Goal: Transaction & Acquisition: Purchase product/service

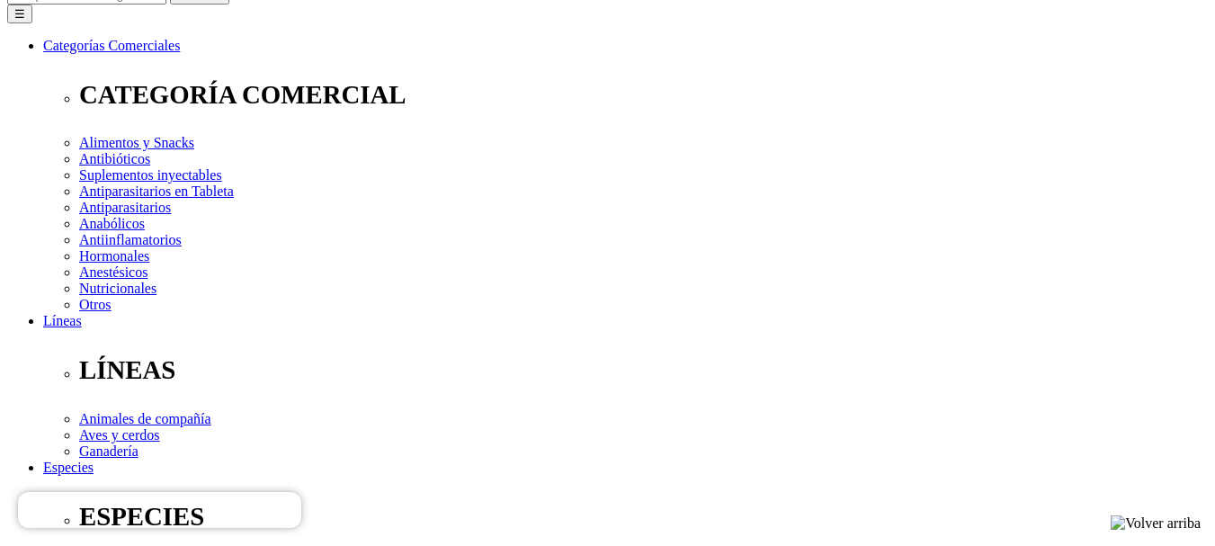
scroll to position [270, 0]
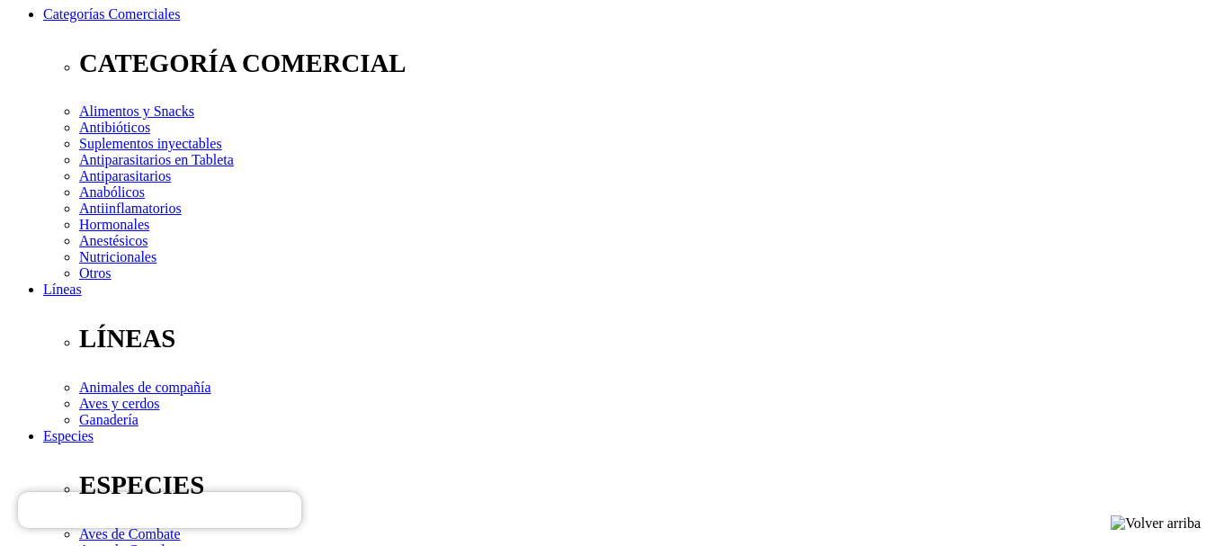
select select "100"
type input "2"
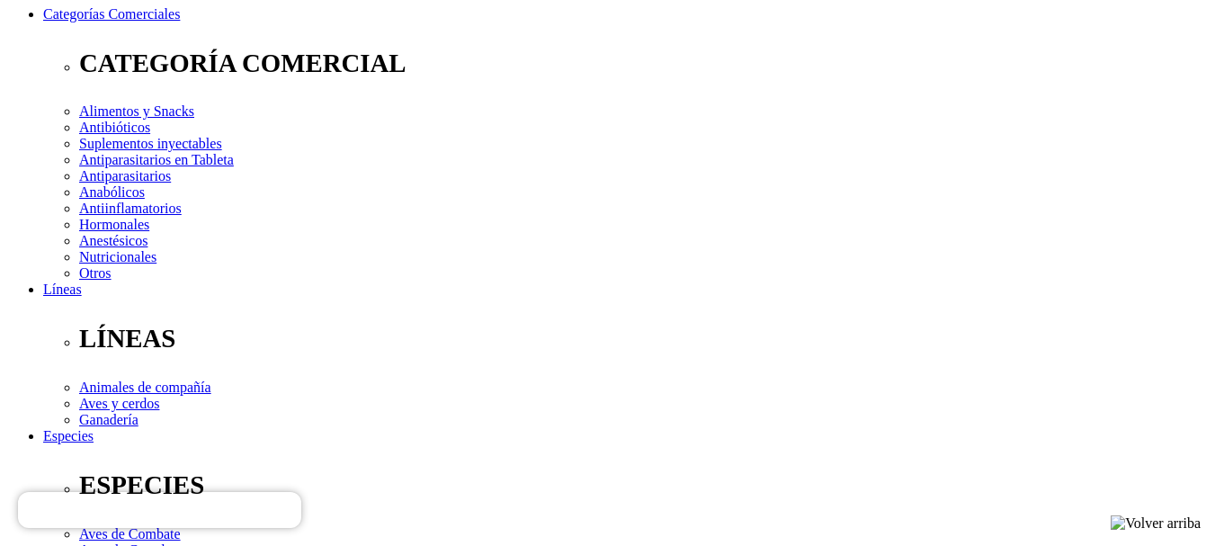
select select "100"
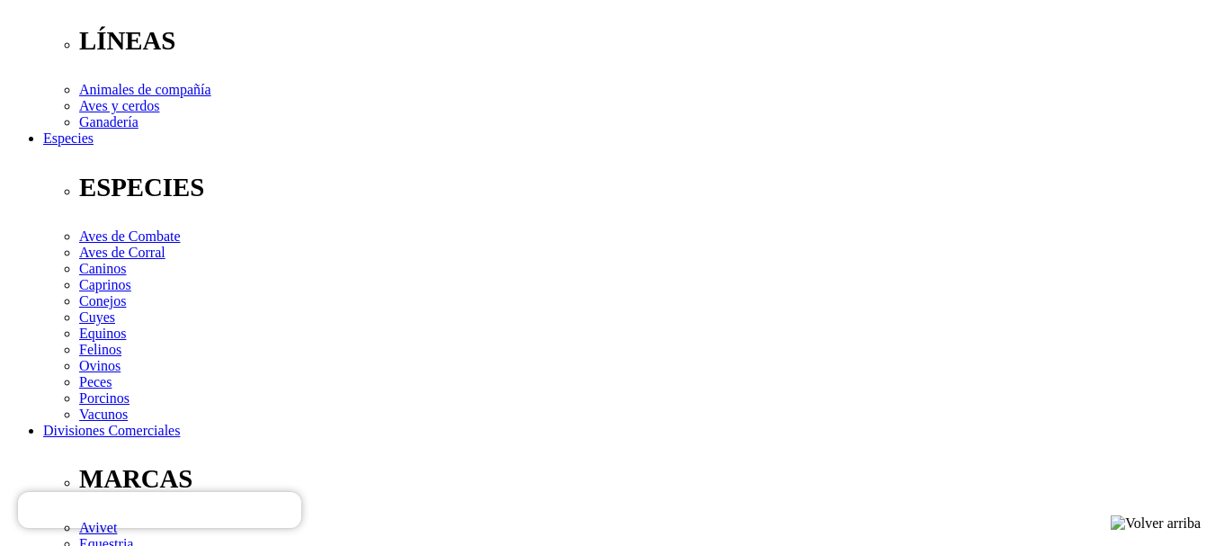
scroll to position [360, 0]
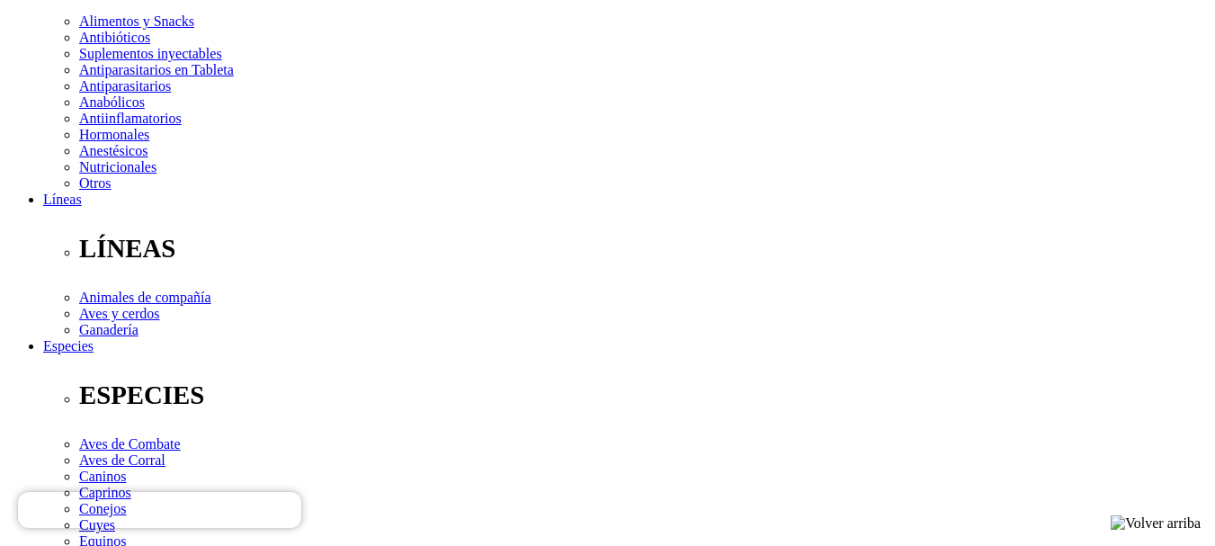
type input "1"
select select "100"
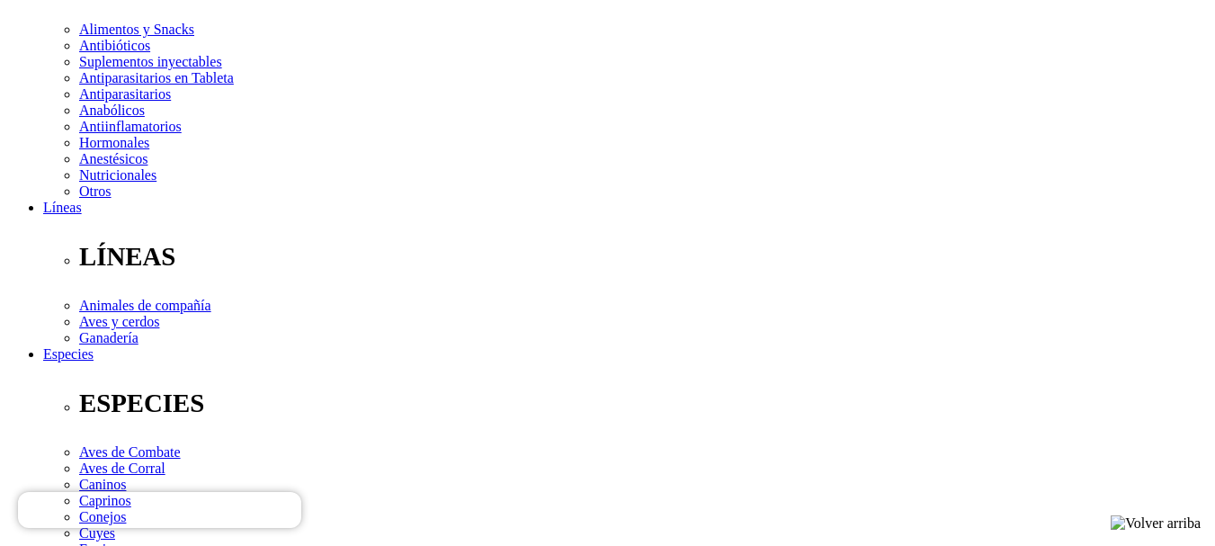
scroll to position [540, 0]
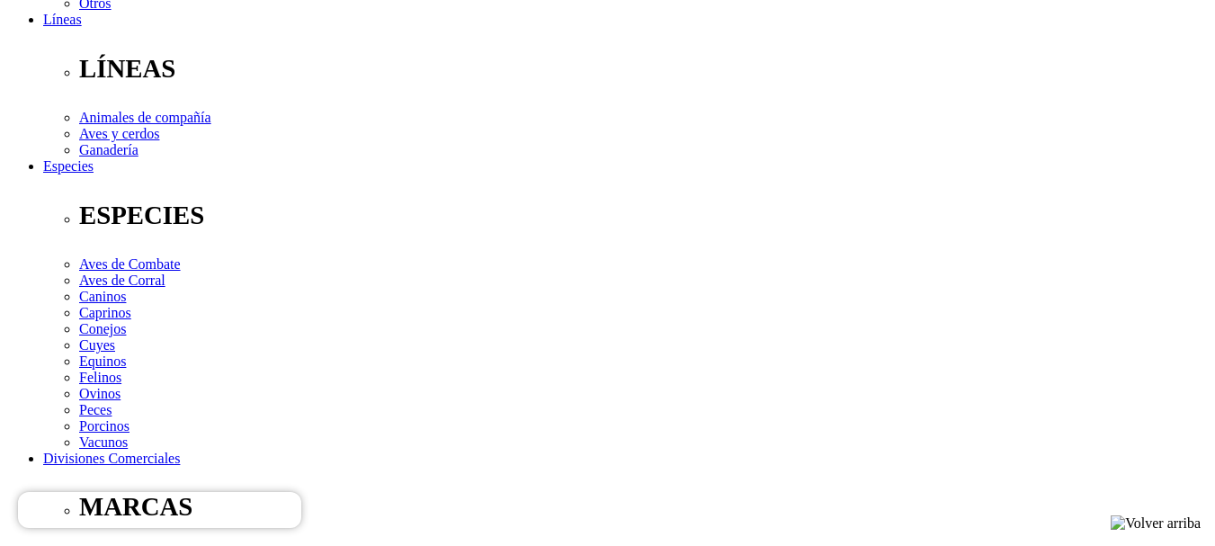
select select "100"
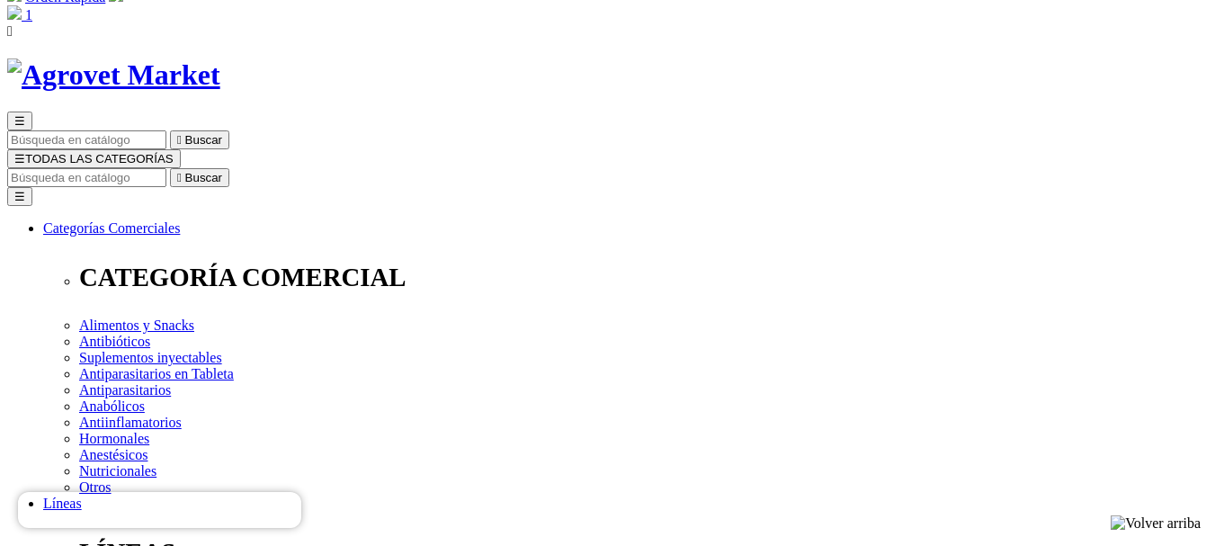
scroll to position [0, 0]
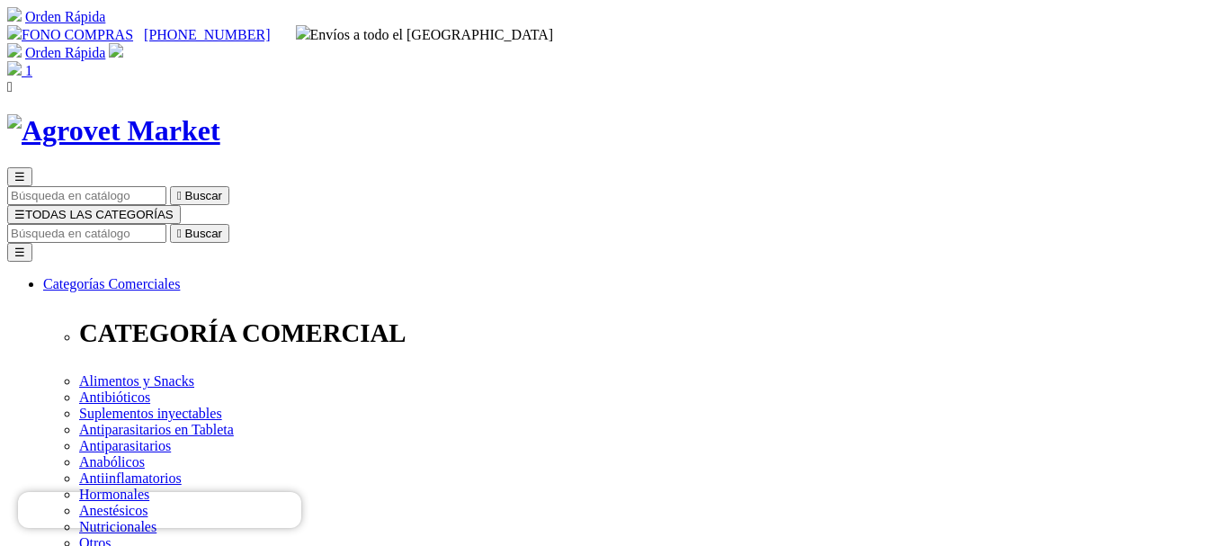
click at [166, 224] on input "Buscar" at bounding box center [86, 233] width 159 height 19
type input "l"
type input "oltransflex"
click at [273, 224] on button " Buscar" at bounding box center [302, 233] width 59 height 19
click at [220, 114] on img at bounding box center [113, 130] width 213 height 33
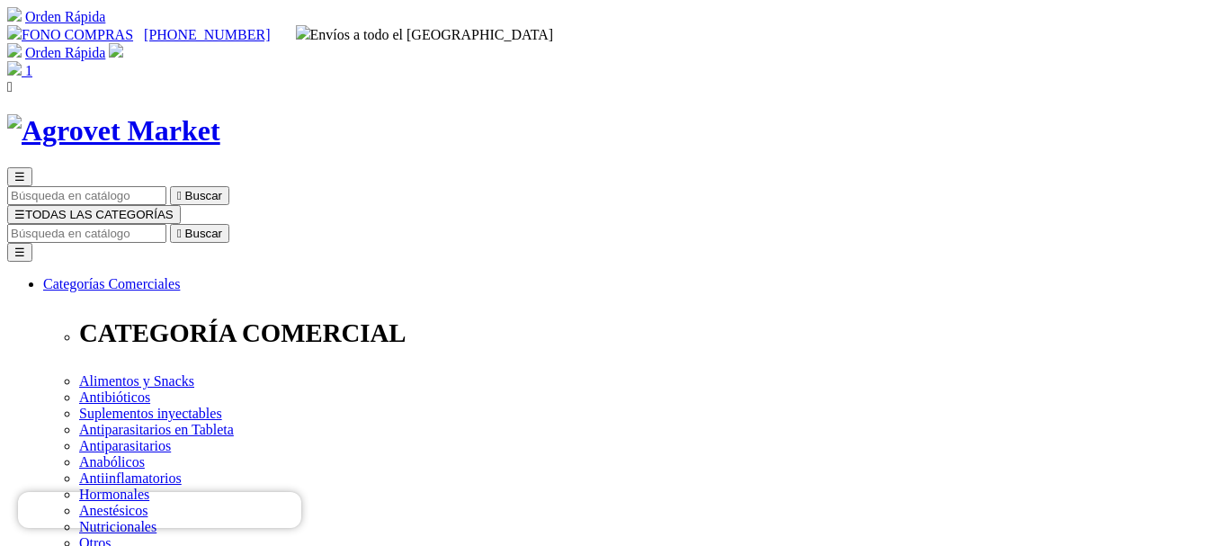
click at [22, 61] on img at bounding box center [14, 68] width 14 height 14
click at [220, 114] on img at bounding box center [113, 130] width 213 height 33
click at [166, 224] on input "Buscar" at bounding box center [86, 233] width 159 height 19
paste input "oltransflex"
type input "oltransflex"
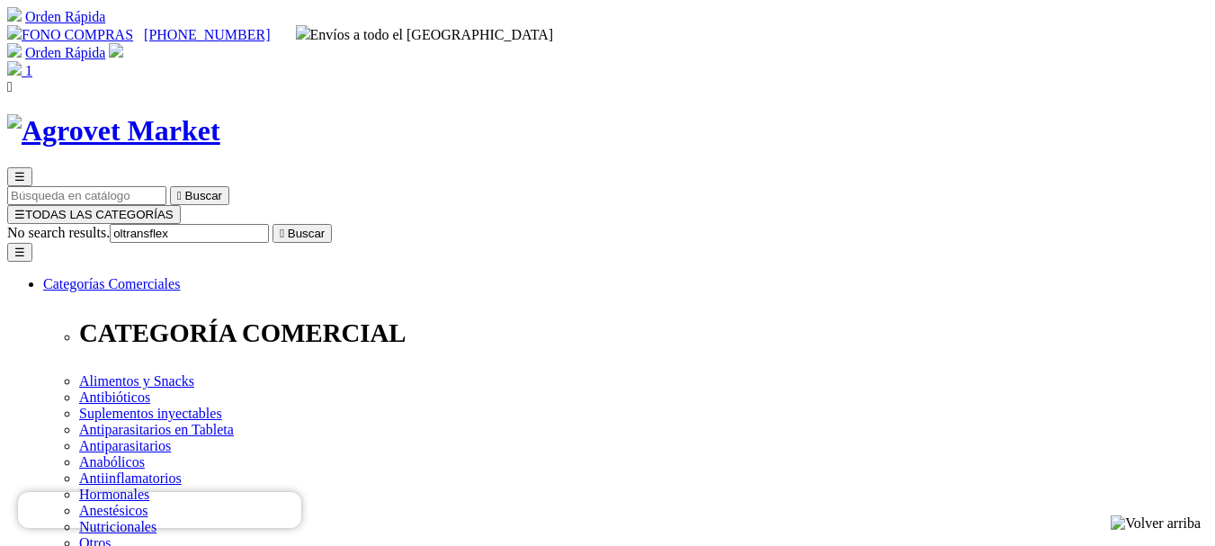
click at [284, 227] on icon "" at bounding box center [282, 233] width 4 height 13
click at [166, 224] on input "Buscar" at bounding box center [86, 233] width 159 height 19
type input "longevia"
click at [170, 224] on button " Buscar" at bounding box center [199, 233] width 59 height 19
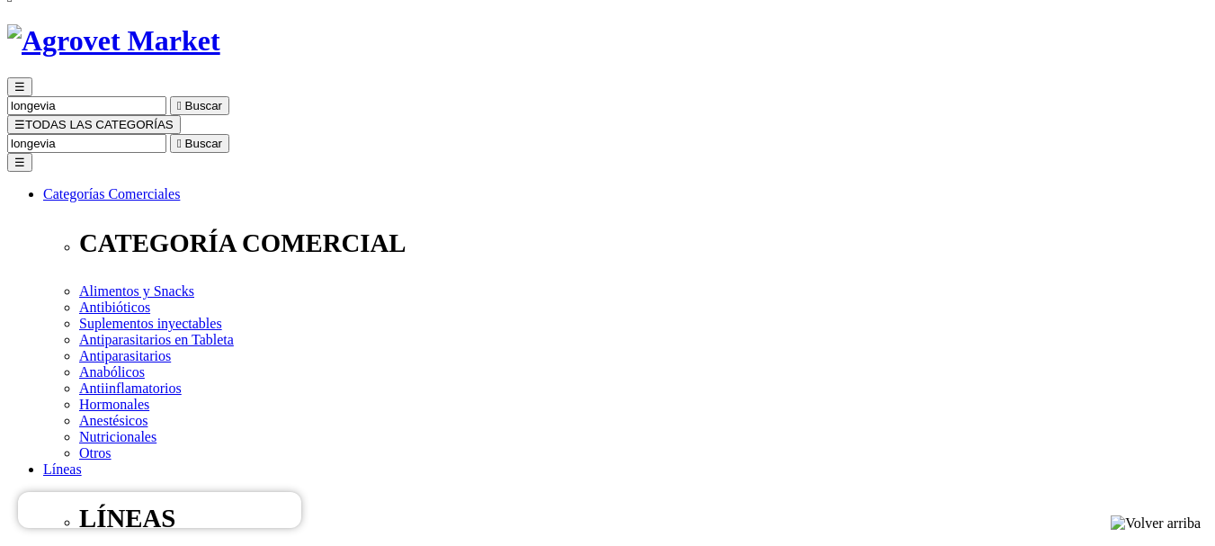
scroll to position [180, 0]
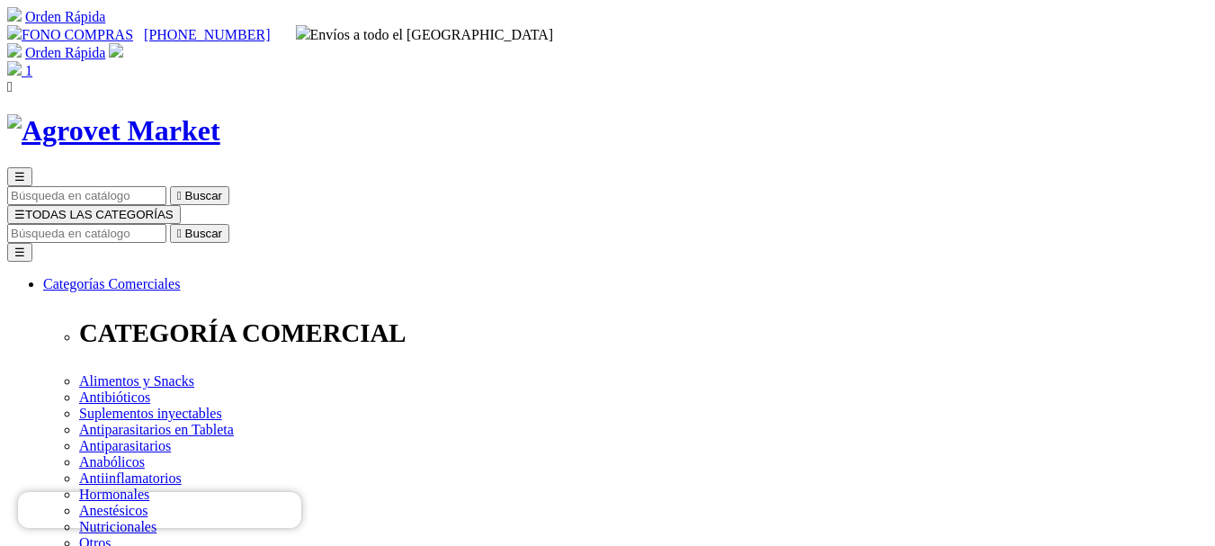
scroll to position [180, 0]
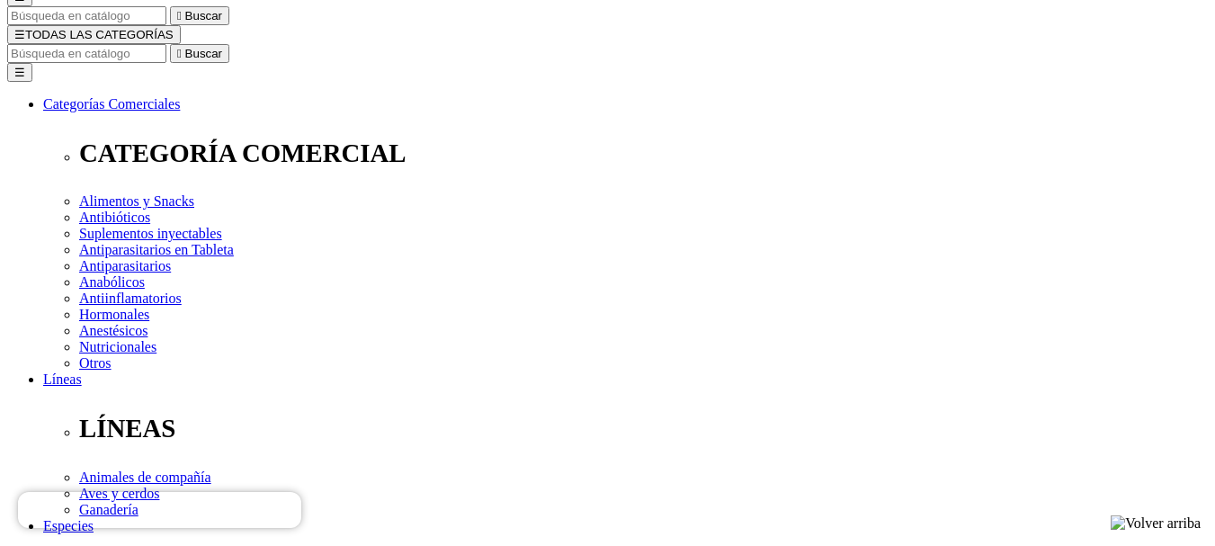
select select "100"
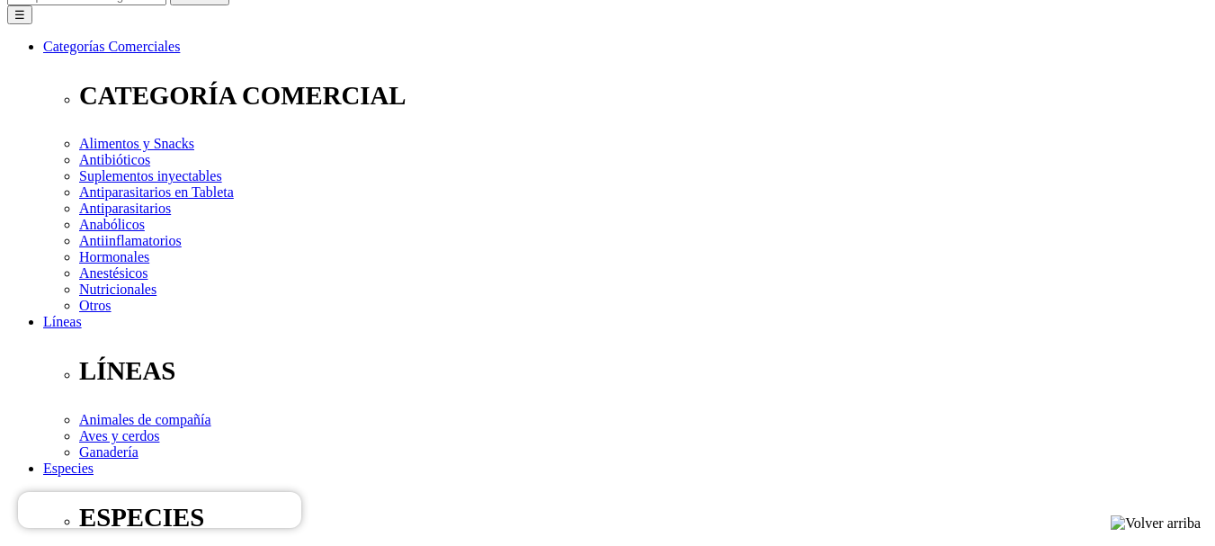
select select "100"
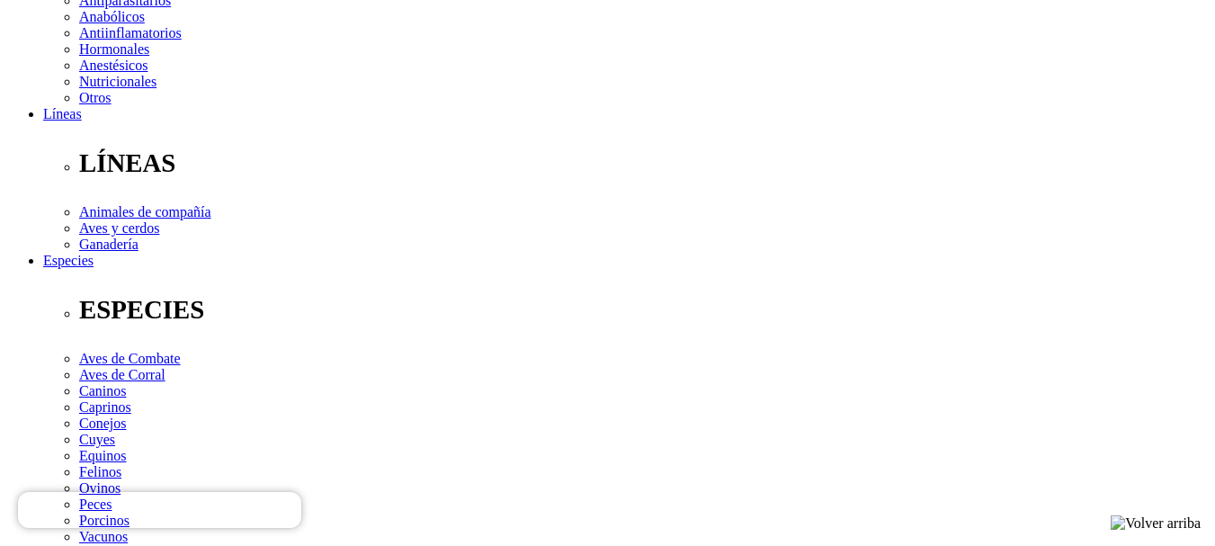
scroll to position [450, 0]
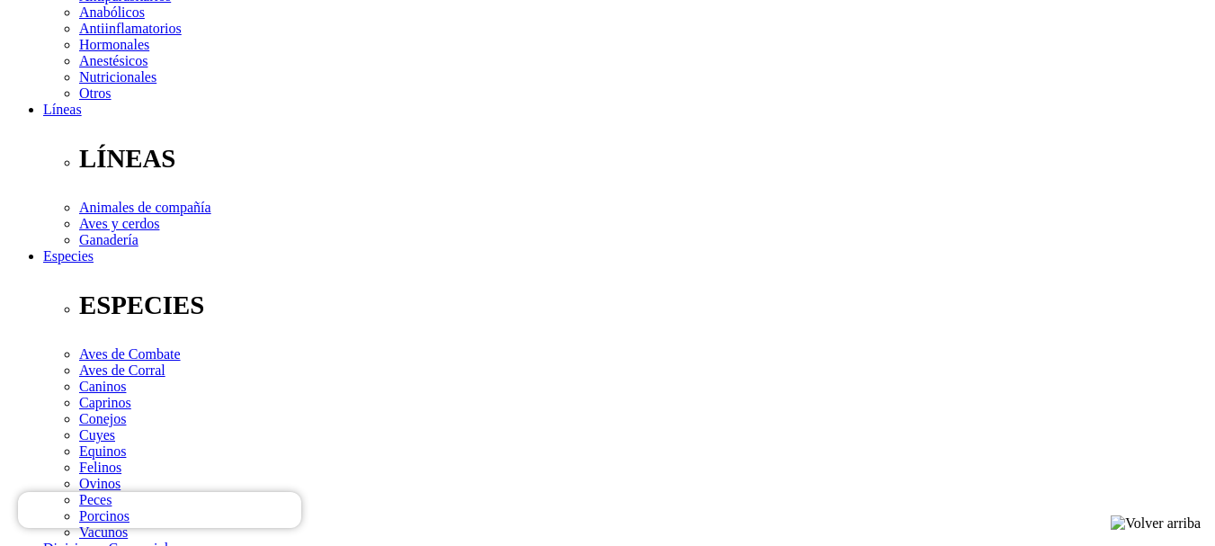
type input "2"
select select "100"
type input "1"
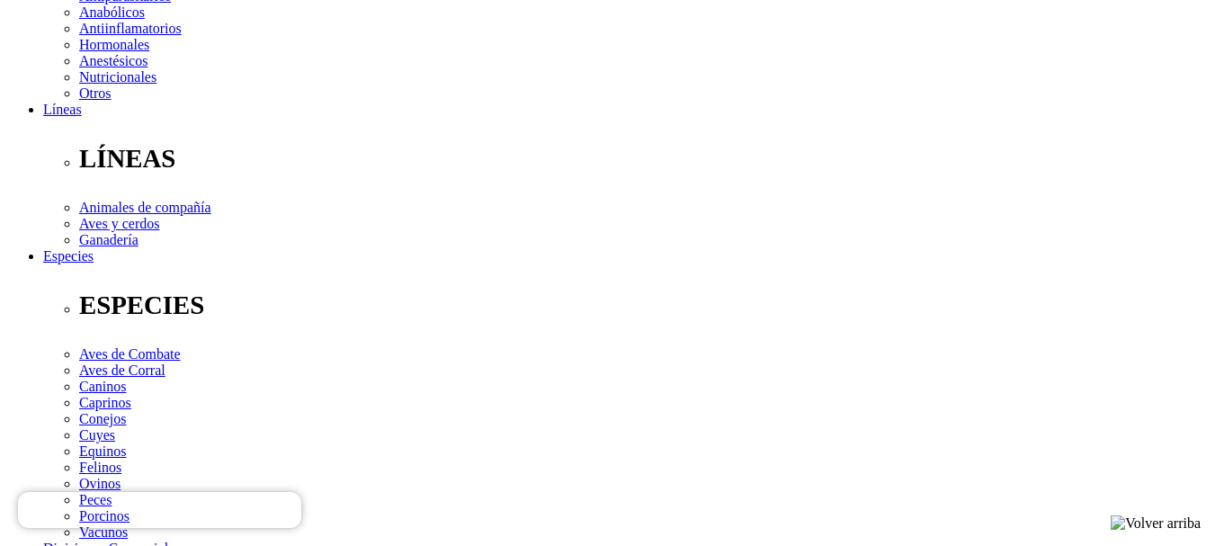
select select "100"
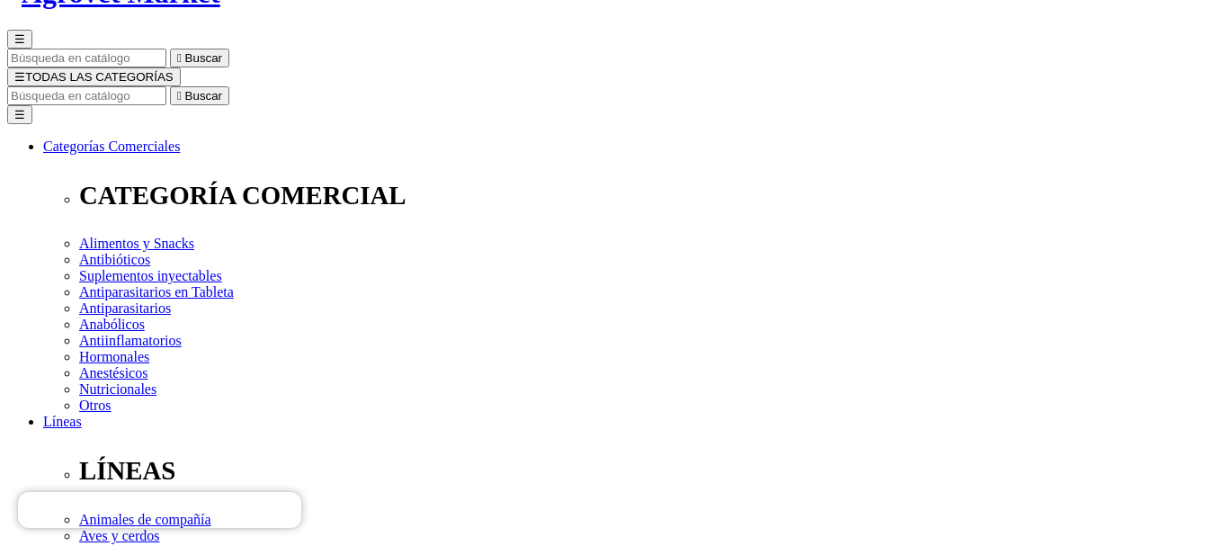
scroll to position [0, 0]
